Goal: Contribute content

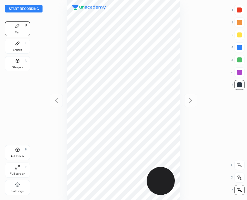
scroll to position [200, 147]
click at [61, 71] on div at bounding box center [123, 100] width 147 height 200
click at [19, 45] on icon at bounding box center [17, 43] width 5 height 5
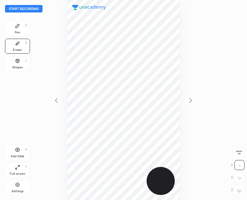
click at [16, 25] on icon at bounding box center [17, 25] width 5 height 5
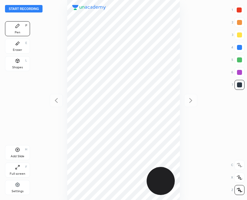
scroll to position [200, 147]
click at [18, 8] on button "Start recording" at bounding box center [23, 8] width 37 height 7
click at [20, 150] on div "Add Slide H" at bounding box center [17, 152] width 25 height 15
click at [54, 103] on icon at bounding box center [55, 100] width 7 height 7
click at [190, 97] on icon at bounding box center [190, 100] width 7 height 7
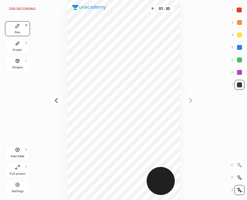
click at [59, 101] on icon at bounding box center [55, 100] width 7 height 7
click at [188, 105] on div at bounding box center [190, 100] width 13 height 13
click at [21, 155] on div "Add Slide" at bounding box center [18, 156] width 14 height 3
click at [56, 100] on icon at bounding box center [55, 100] width 7 height 7
click at [192, 98] on icon at bounding box center [190, 100] width 7 height 7
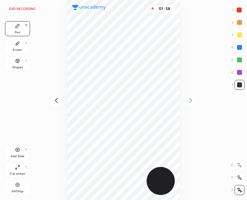
click at [52, 107] on div "01 : 58" at bounding box center [123, 100] width 147 height 200
click at [57, 100] on icon at bounding box center [55, 100] width 7 height 7
click at [193, 103] on icon at bounding box center [190, 100] width 7 height 7
click at [54, 99] on icon at bounding box center [55, 100] width 7 height 7
click at [55, 101] on icon at bounding box center [55, 100] width 7 height 7
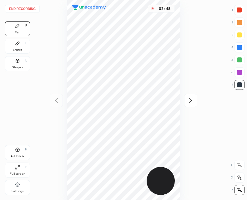
click at [193, 92] on div "02 : 48" at bounding box center [123, 100] width 147 height 200
click at [191, 100] on icon at bounding box center [190, 100] width 3 height 5
click at [189, 104] on icon at bounding box center [190, 100] width 7 height 7
click at [58, 99] on icon at bounding box center [55, 100] width 7 height 7
click at [14, 148] on div "Add Slide H" at bounding box center [17, 152] width 25 height 15
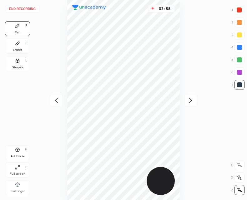
click at [60, 95] on div at bounding box center [56, 100] width 13 height 13
click at [195, 103] on div at bounding box center [190, 100] width 13 height 13
click at [58, 103] on icon at bounding box center [55, 100] width 7 height 7
click at [58, 101] on icon at bounding box center [55, 100] width 7 height 7
click at [194, 102] on icon at bounding box center [190, 100] width 7 height 7
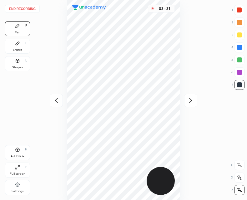
click at [14, 152] on div "Add Slide H" at bounding box center [17, 152] width 25 height 15
click at [57, 100] on icon at bounding box center [55, 100] width 7 height 7
click at [64, 99] on div "03 : 56" at bounding box center [123, 100] width 147 height 200
click at [56, 99] on icon at bounding box center [56, 100] width 3 height 5
click at [23, 9] on button "End recording" at bounding box center [22, 8] width 35 height 7
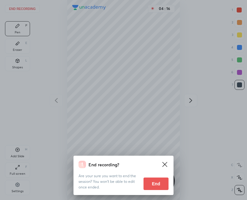
click at [152, 185] on button "End" at bounding box center [155, 184] width 25 height 12
